Goal: Task Accomplishment & Management: Use online tool/utility

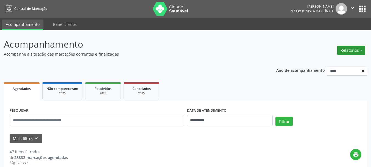
click at [352, 50] on button "Relatórios" at bounding box center [351, 50] width 28 height 9
click at [344, 64] on link "Agendamentos" at bounding box center [335, 62] width 59 height 8
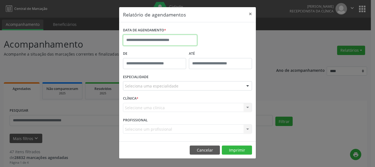
click at [150, 38] on input "text" at bounding box center [160, 40] width 74 height 11
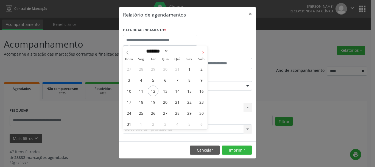
click at [202, 52] on icon at bounding box center [203, 52] width 4 height 4
select select "*"
click at [142, 68] on span "1" at bounding box center [141, 68] width 11 height 11
type input "**********"
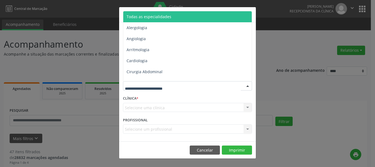
click at [216, 86] on div at bounding box center [187, 85] width 129 height 9
click at [202, 17] on span "Todas as especialidades" at bounding box center [187, 16] width 129 height 11
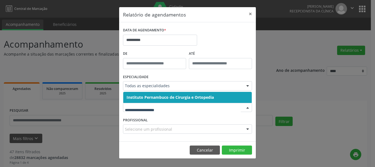
click at [214, 96] on span "Instituto Pernambuco de Cirurgia e Ortopedia" at bounding box center [170, 96] width 87 height 5
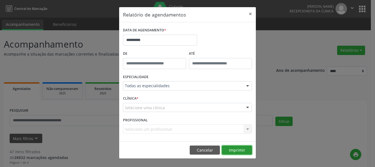
click at [237, 150] on button "Imprimir" at bounding box center [237, 149] width 30 height 9
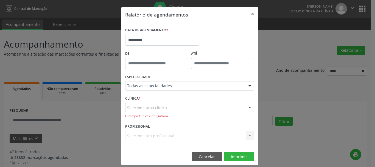
click at [230, 106] on div "Selecione uma clínica" at bounding box center [189, 107] width 129 height 9
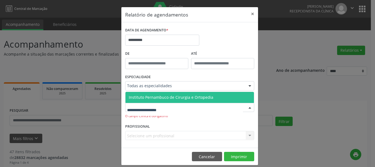
click at [216, 94] on span "Instituto Pernambuco de Cirurgia e Ortopedia" at bounding box center [189, 97] width 128 height 11
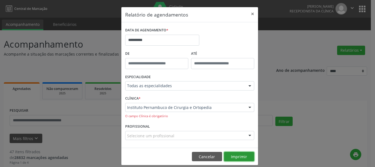
click at [234, 156] on button "Imprimir" at bounding box center [239, 155] width 30 height 9
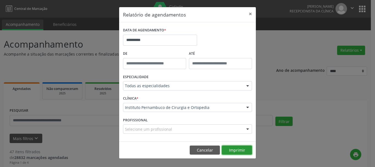
click at [231, 151] on button "Imprimir" at bounding box center [237, 149] width 30 height 9
